Goal: Information Seeking & Learning: Find specific fact

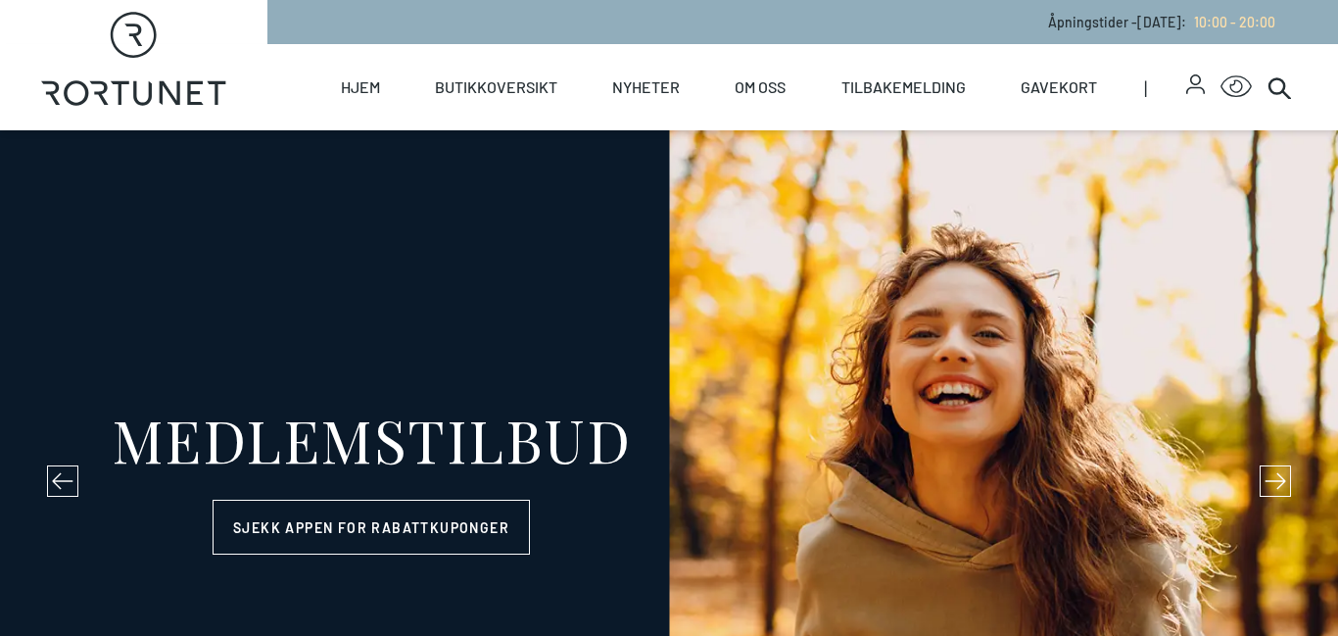
select select "NO"
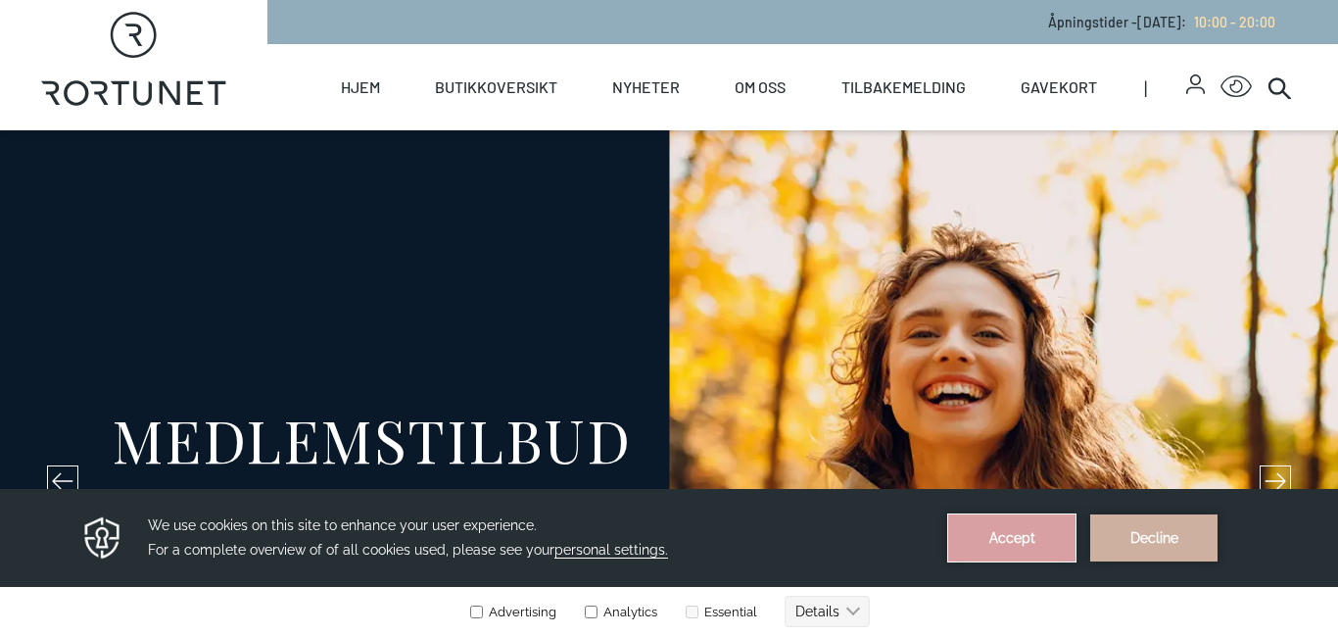
click at [981, 549] on button "Accept" at bounding box center [1011, 537] width 127 height 47
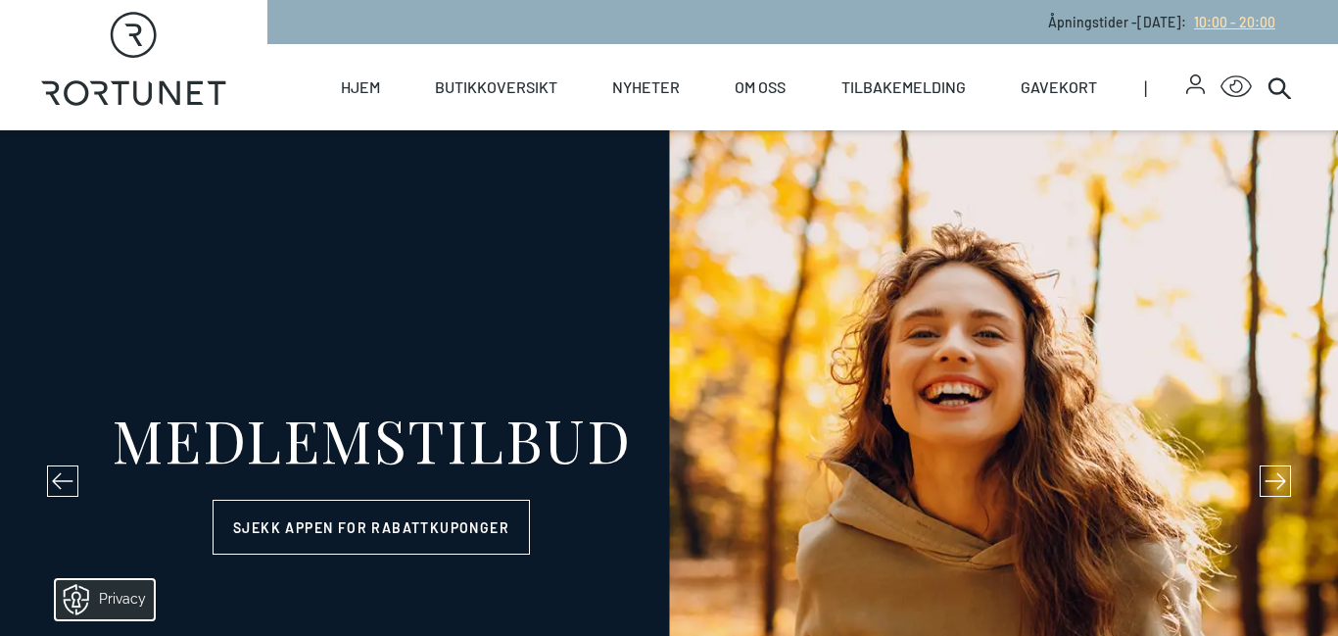
click at [1241, 22] on span "10:00 - 20:00" at bounding box center [1234, 22] width 81 height 17
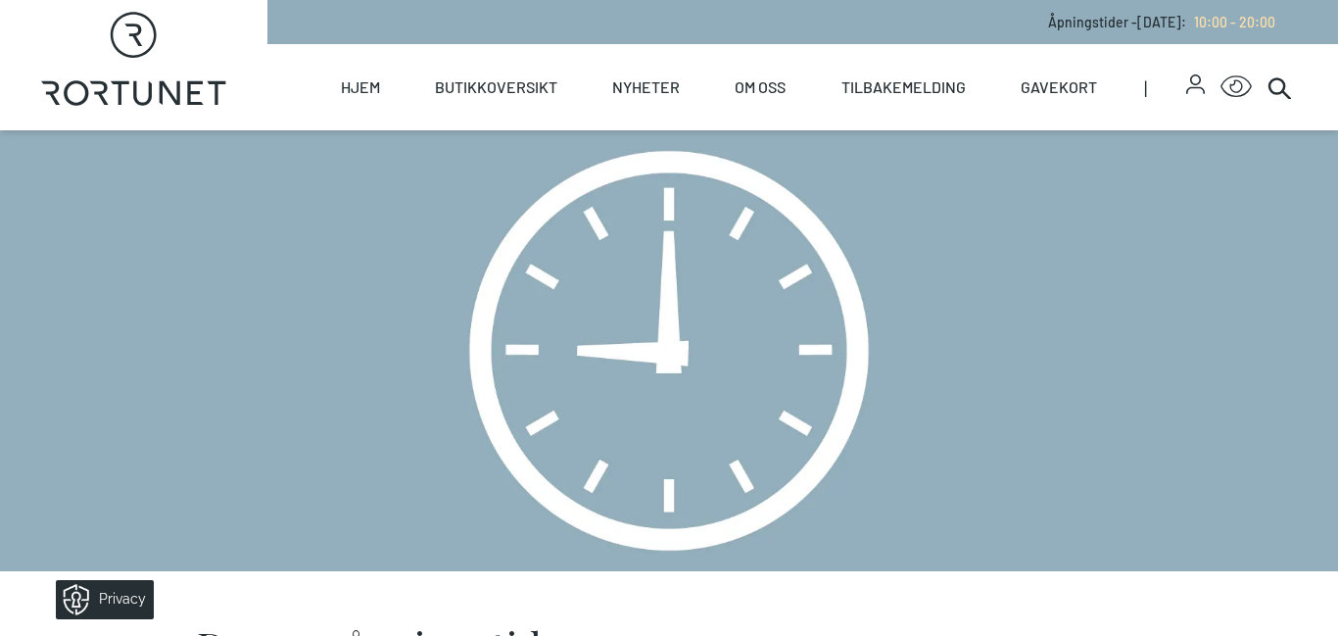
click at [84, 96] on icon "Rortunet" at bounding box center [133, 59] width 185 height 94
select select "NO"
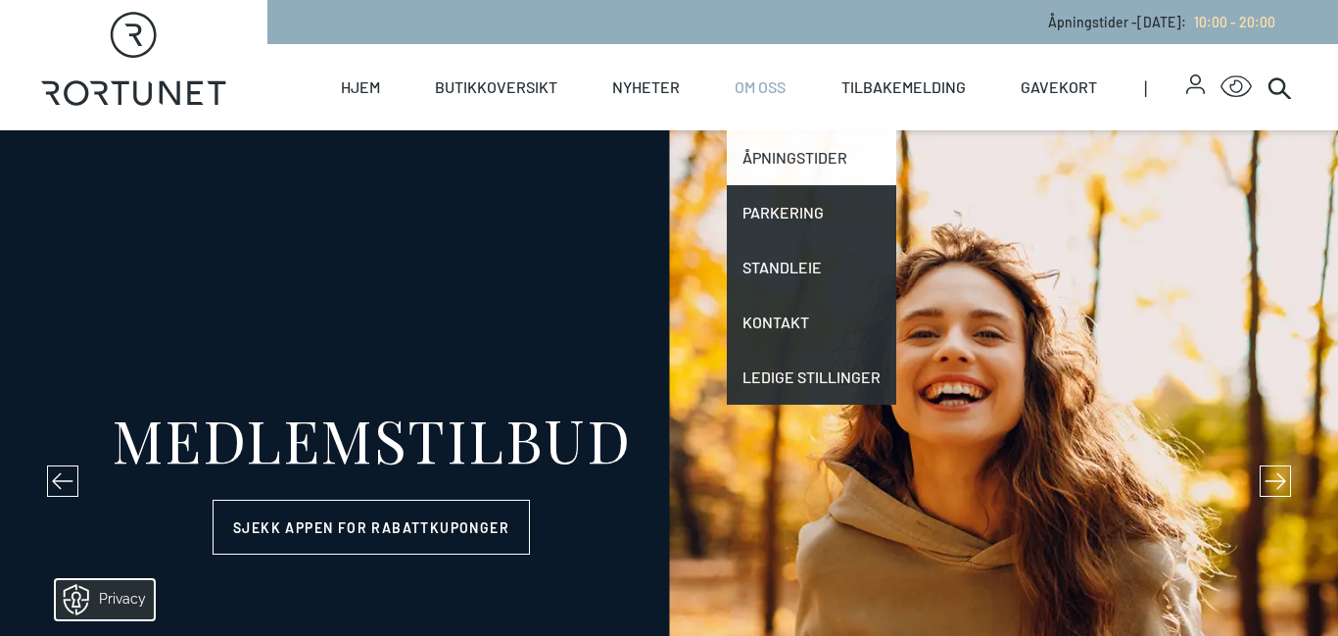
click at [775, 156] on link "Åpningstider" at bounding box center [811, 157] width 169 height 55
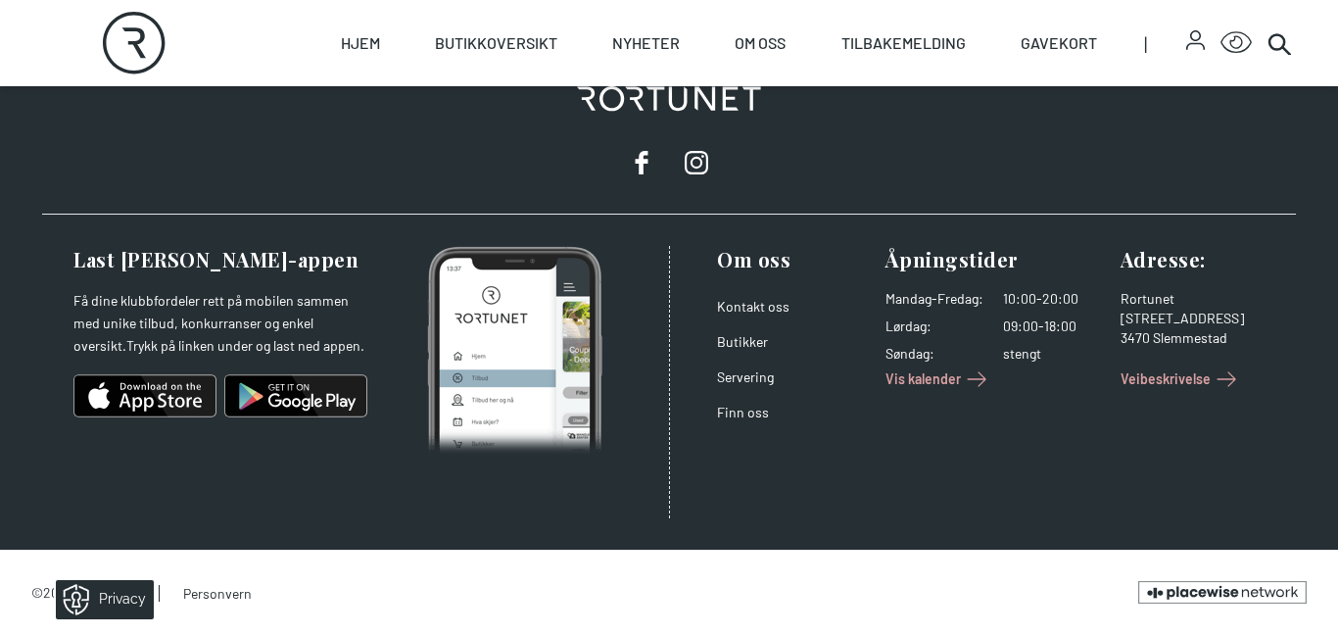
scroll to position [3661, 0]
